Goal: Task Accomplishment & Management: Complete application form

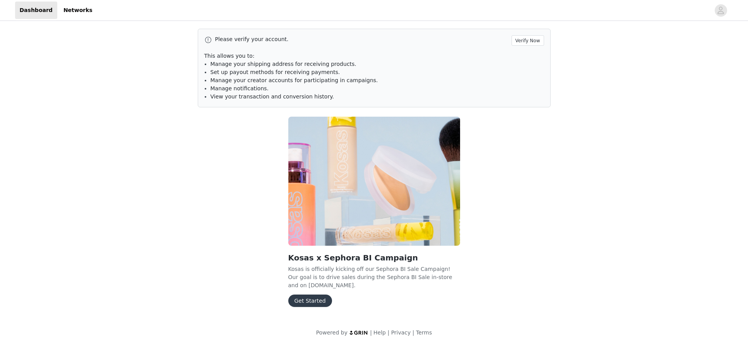
click at [313, 307] on div "Kosas x Sephora BI Campaign Kosas is officially kicking off our Sephora BI Sale…" at bounding box center [374, 213] width 181 height 202
click at [310, 304] on button "Get Started" at bounding box center [310, 300] width 44 height 12
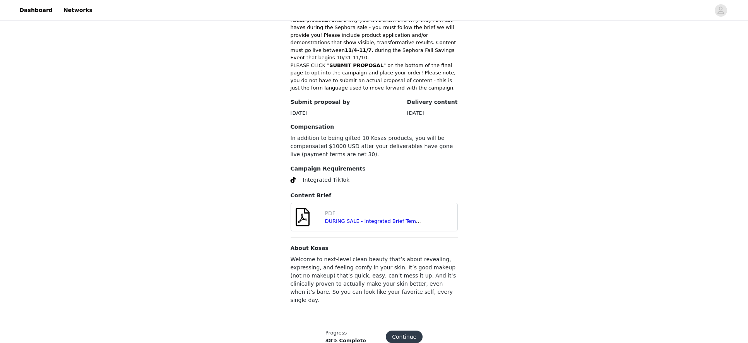
scroll to position [226, 0]
click at [406, 330] on button "Continue" at bounding box center [404, 336] width 37 height 12
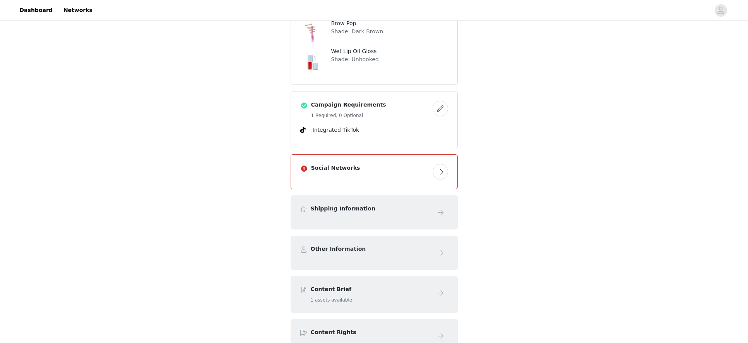
scroll to position [457, 0]
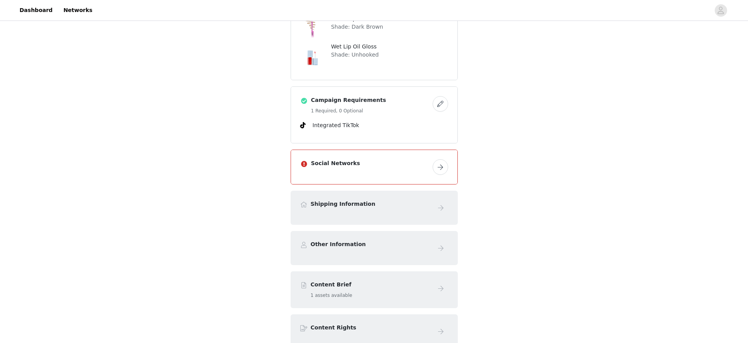
click at [395, 165] on h4 "Social Networks" at bounding box center [370, 163] width 118 height 8
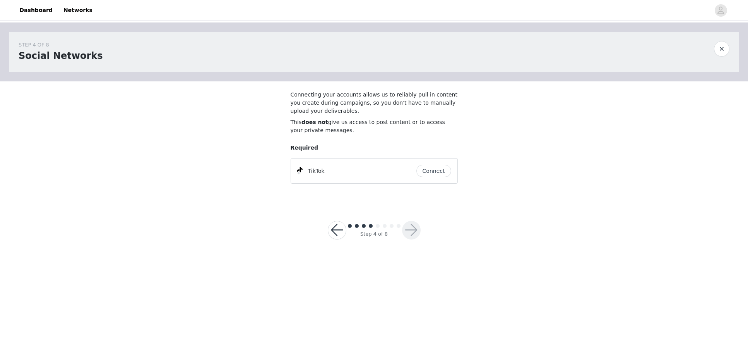
click at [424, 166] on button "Connect" at bounding box center [434, 171] width 35 height 12
click at [410, 221] on div at bounding box center [411, 230] width 19 height 19
click at [414, 231] on button "button" at bounding box center [411, 230] width 19 height 19
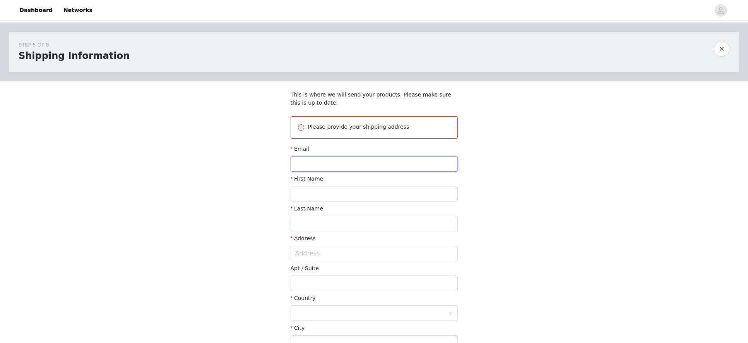
click at [379, 164] on input "text" at bounding box center [374, 163] width 167 height 15
type input "[EMAIL_ADDRESS][DOMAIN_NAME]"
type input "Victoria"
type input "[PERSON_NAME]"
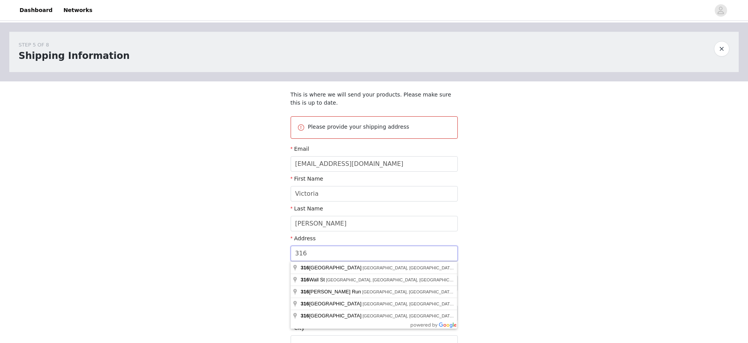
type input "[STREET_ADDRESS]"
type input "[PERSON_NAME]"
type input "27591"
click at [517, 253] on div "STEP 5 OF 8 Shipping Information This is where we will send your products. Plea…" at bounding box center [374, 207] width 748 height 370
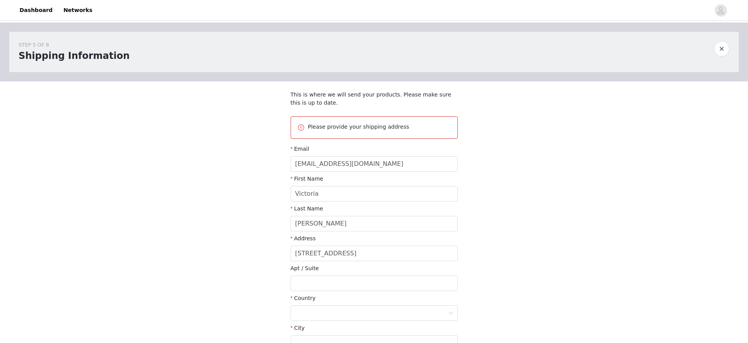
scroll to position [83, 0]
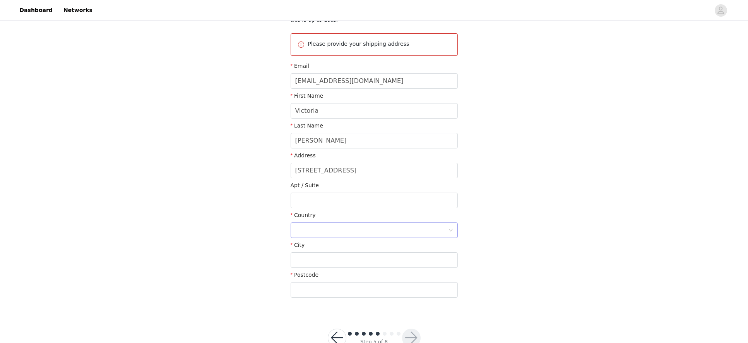
click at [358, 230] on div at bounding box center [371, 230] width 153 height 15
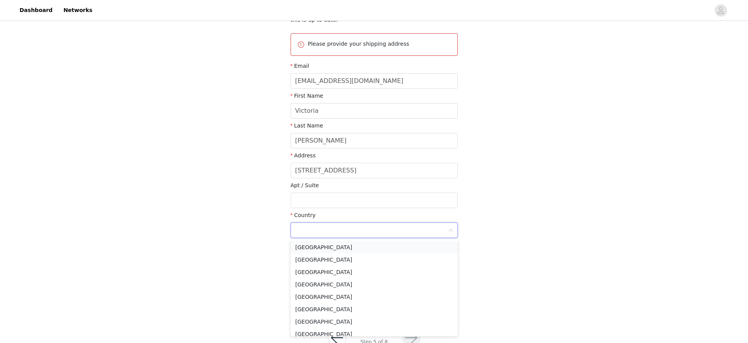
click at [308, 244] on li "[GEOGRAPHIC_DATA]" at bounding box center [374, 247] width 167 height 12
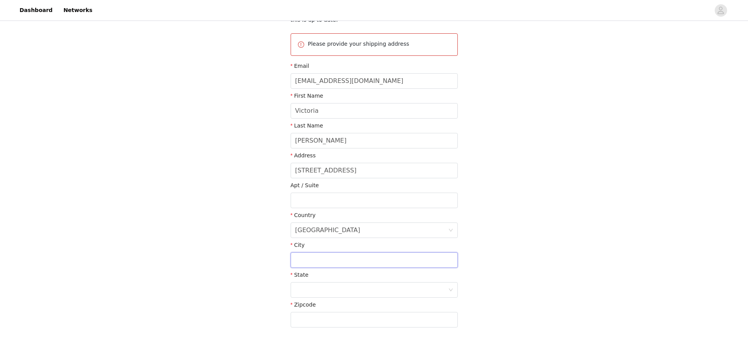
click at [327, 260] on input "text" at bounding box center [374, 259] width 167 height 15
type input "[PERSON_NAME]"
type input "27591"
click at [322, 291] on div at bounding box center [371, 289] width 153 height 15
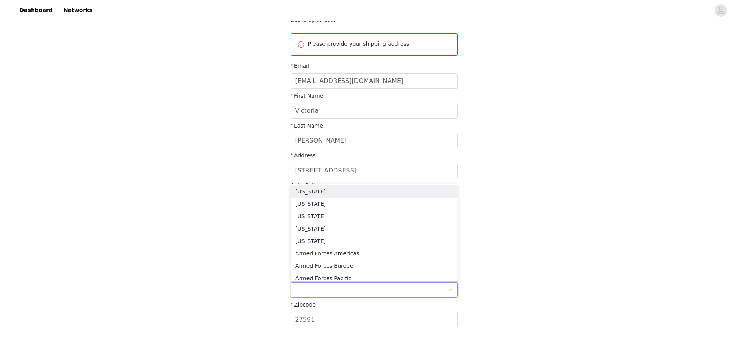
click at [322, 291] on input at bounding box center [371, 289] width 153 height 15
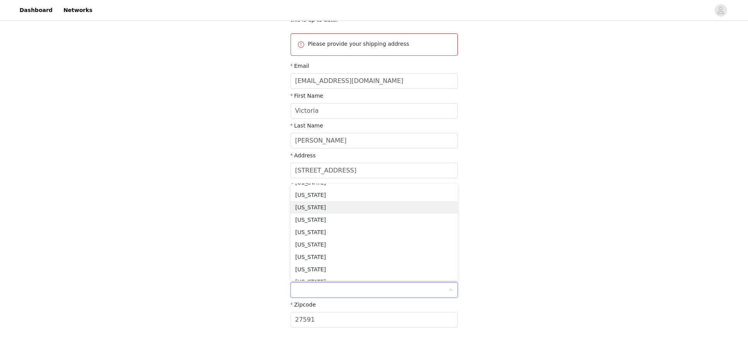
scroll to position [446, 0]
click at [324, 245] on li "[US_STATE]" at bounding box center [374, 241] width 167 height 12
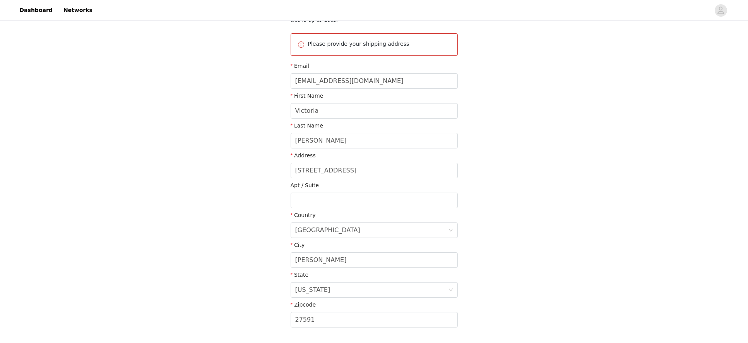
click at [533, 254] on div "STEP 5 OF 8 Shipping Information This is where we will send your products. Plea…" at bounding box center [374, 140] width 748 height 400
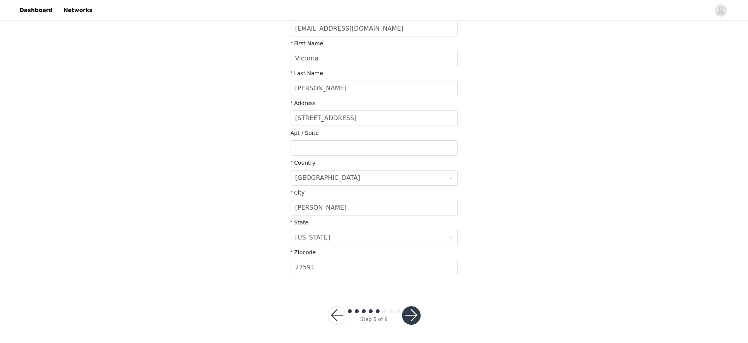
click at [411, 324] on button "button" at bounding box center [411, 315] width 19 height 19
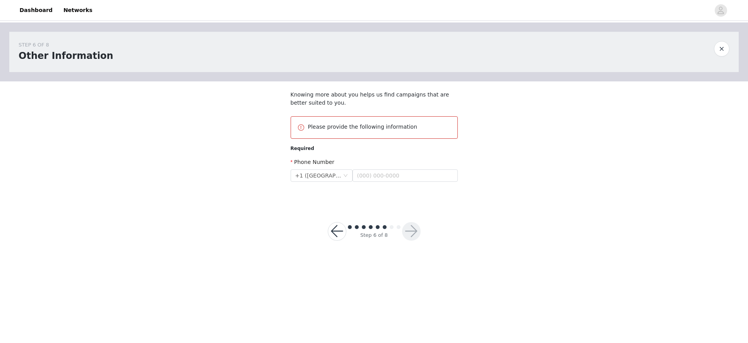
click at [407, 182] on div "Phone Number +1 ([GEOGRAPHIC_DATA]) +1 ([GEOGRAPHIC_DATA])" at bounding box center [374, 171] width 167 height 27
click at [410, 172] on input "text" at bounding box center [405, 175] width 105 height 12
type input "[PHONE_NUMBER]"
click at [415, 234] on button "button" at bounding box center [411, 231] width 19 height 19
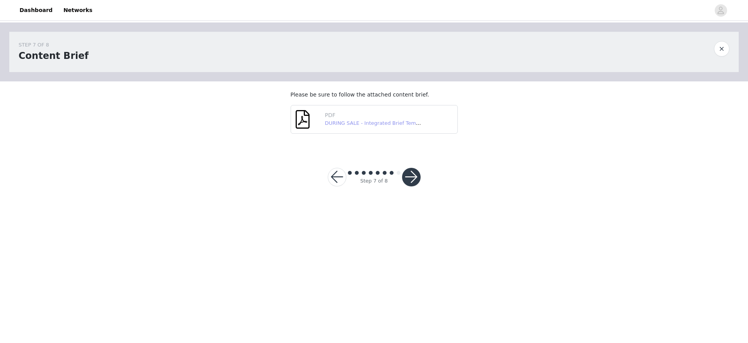
click at [364, 125] on link "DURING SALE - Integrated Brief Template_ Sephora BI Fall 2025 - FINAL (1).pdf" at bounding box center [423, 123] width 197 height 6
click at [415, 181] on button "button" at bounding box center [411, 177] width 19 height 19
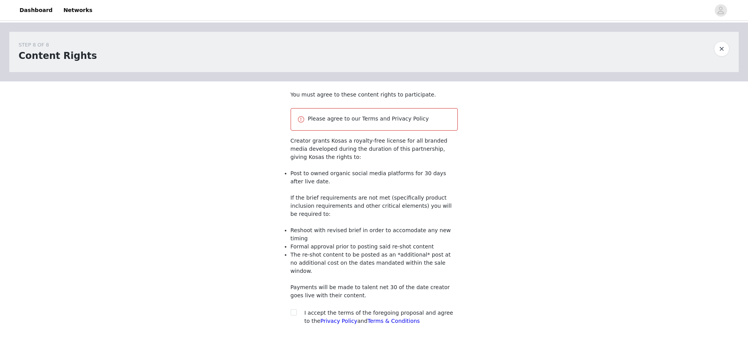
scroll to position [35, 0]
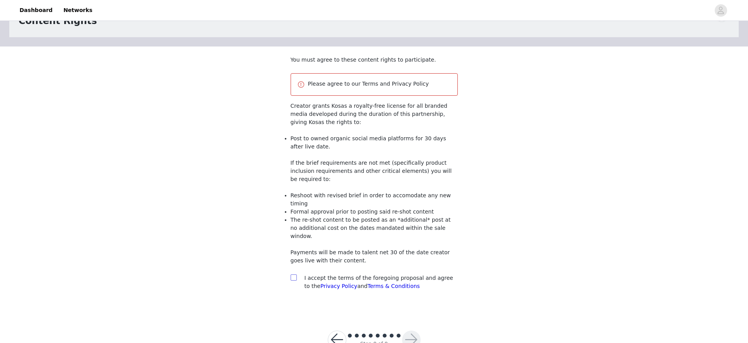
click at [295, 274] on input "checkbox" at bounding box center [293, 276] width 5 height 5
checkbox input "true"
click at [417, 330] on button "button" at bounding box center [411, 339] width 19 height 19
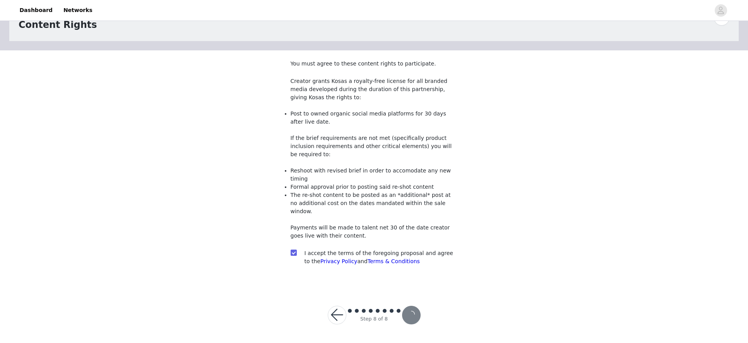
scroll to position [6, 0]
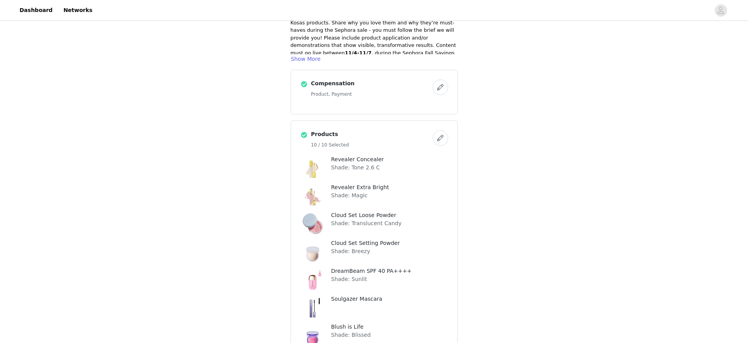
scroll to position [606, 0]
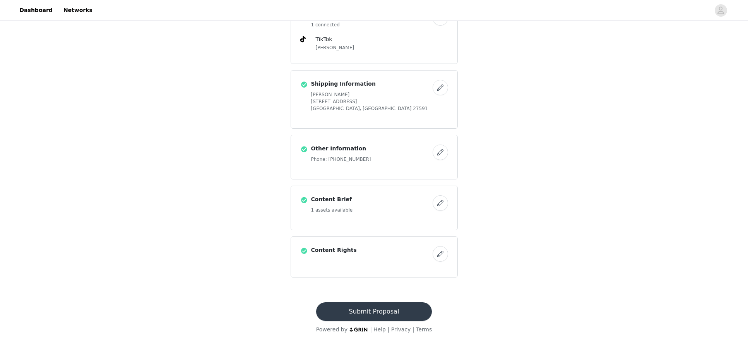
click at [376, 306] on button "Submit Proposal" at bounding box center [374, 311] width 116 height 19
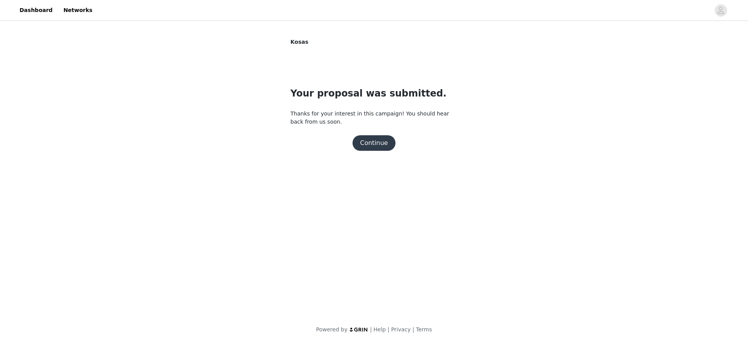
scroll to position [0, 0]
click at [386, 136] on button "Continue" at bounding box center [374, 142] width 43 height 15
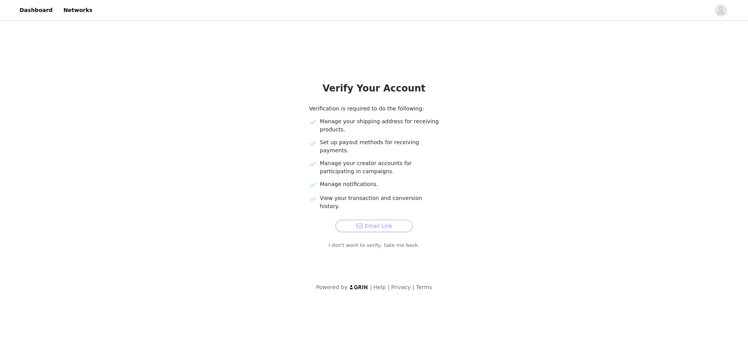
click at [376, 220] on button "Email Link" at bounding box center [374, 226] width 77 height 12
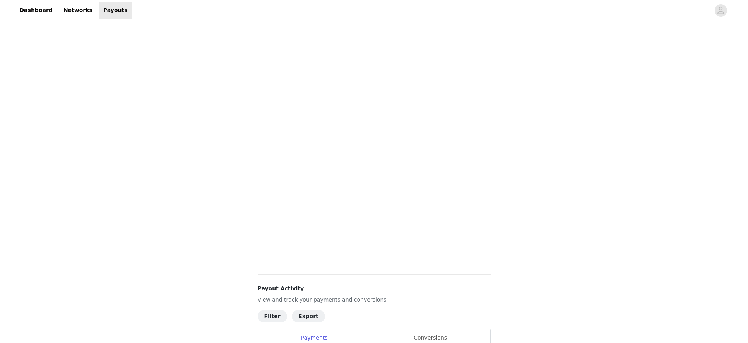
scroll to position [163, 0]
click at [519, 200] on div "Payouts View your payment related transactions. Payout Activity View and track …" at bounding box center [374, 157] width 748 height 597
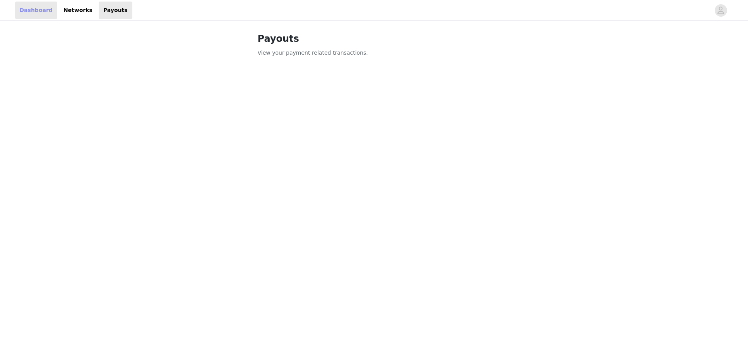
click at [27, 8] on link "Dashboard" at bounding box center [36, 10] width 42 height 17
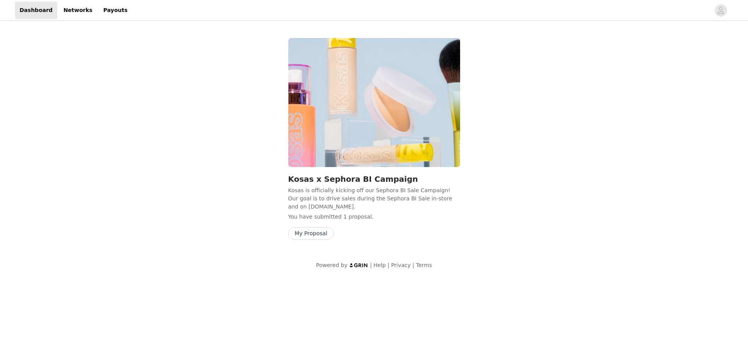
click at [318, 232] on button "My Proposal" at bounding box center [311, 233] width 46 height 12
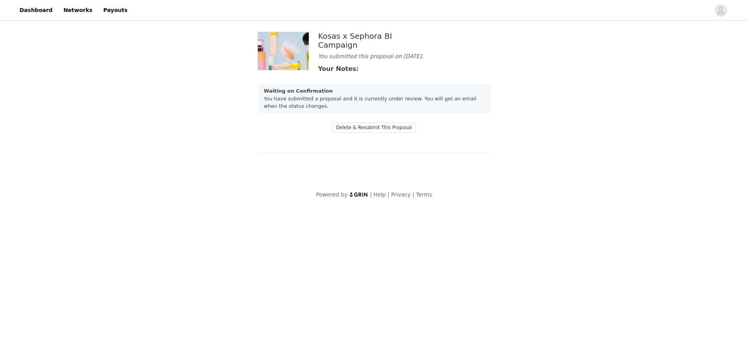
click at [308, 89] on strong "Waiting on Confirmation" at bounding box center [298, 91] width 69 height 6
